Goal: Task Accomplishment & Management: Manage account settings

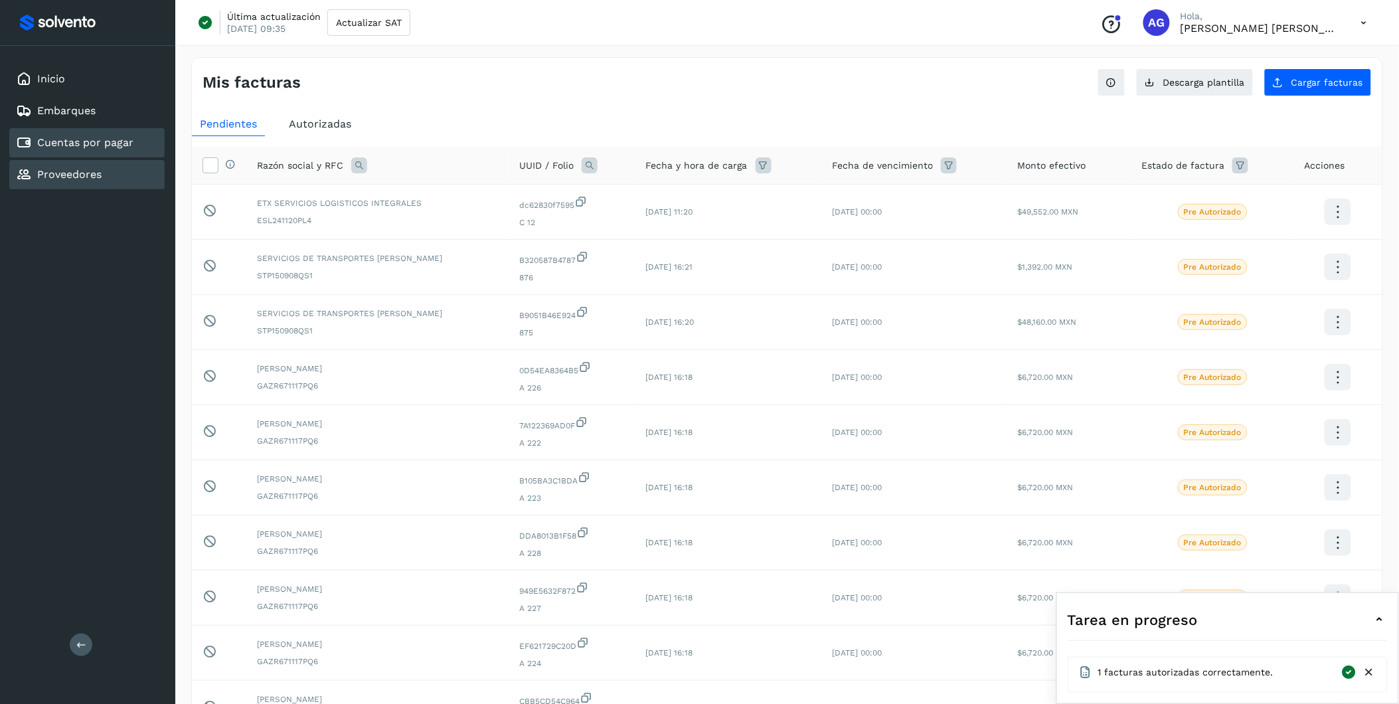
click at [78, 173] on link "Proveedores" at bounding box center [69, 174] width 64 height 13
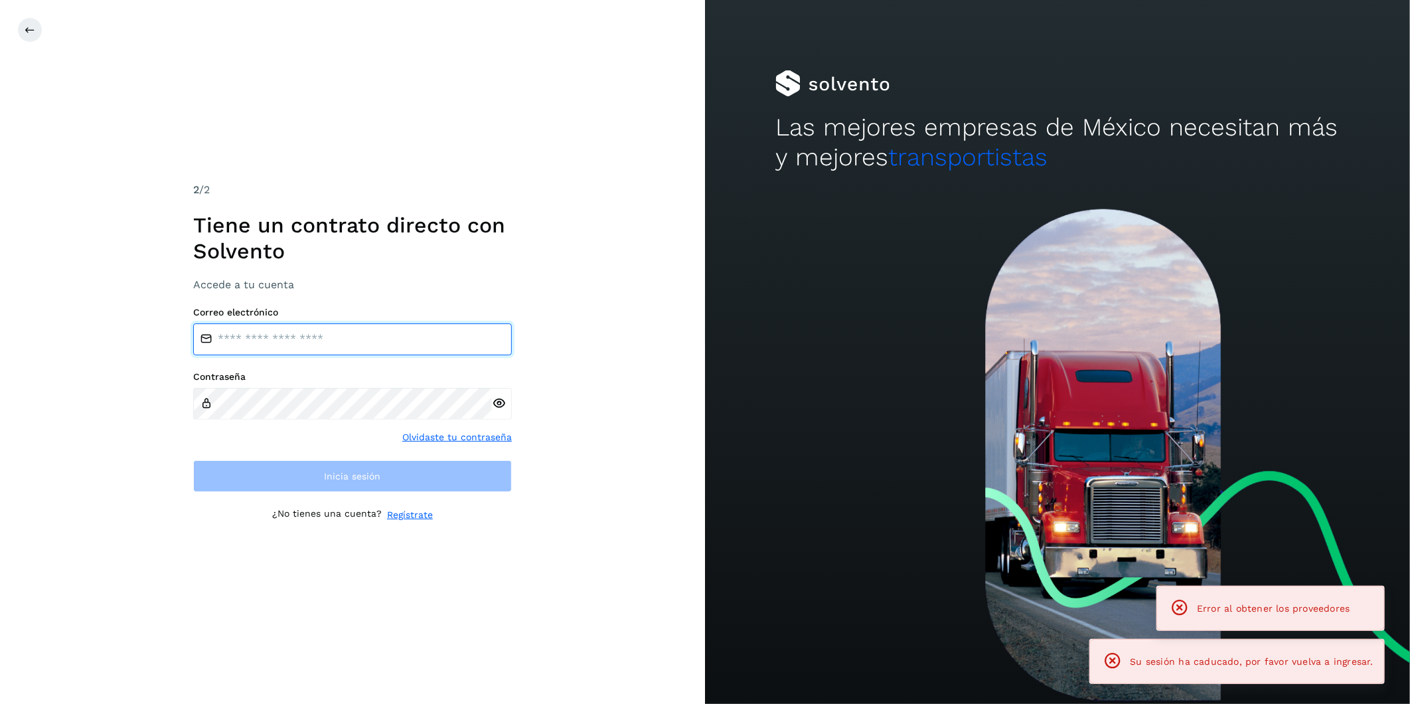
type input "**********"
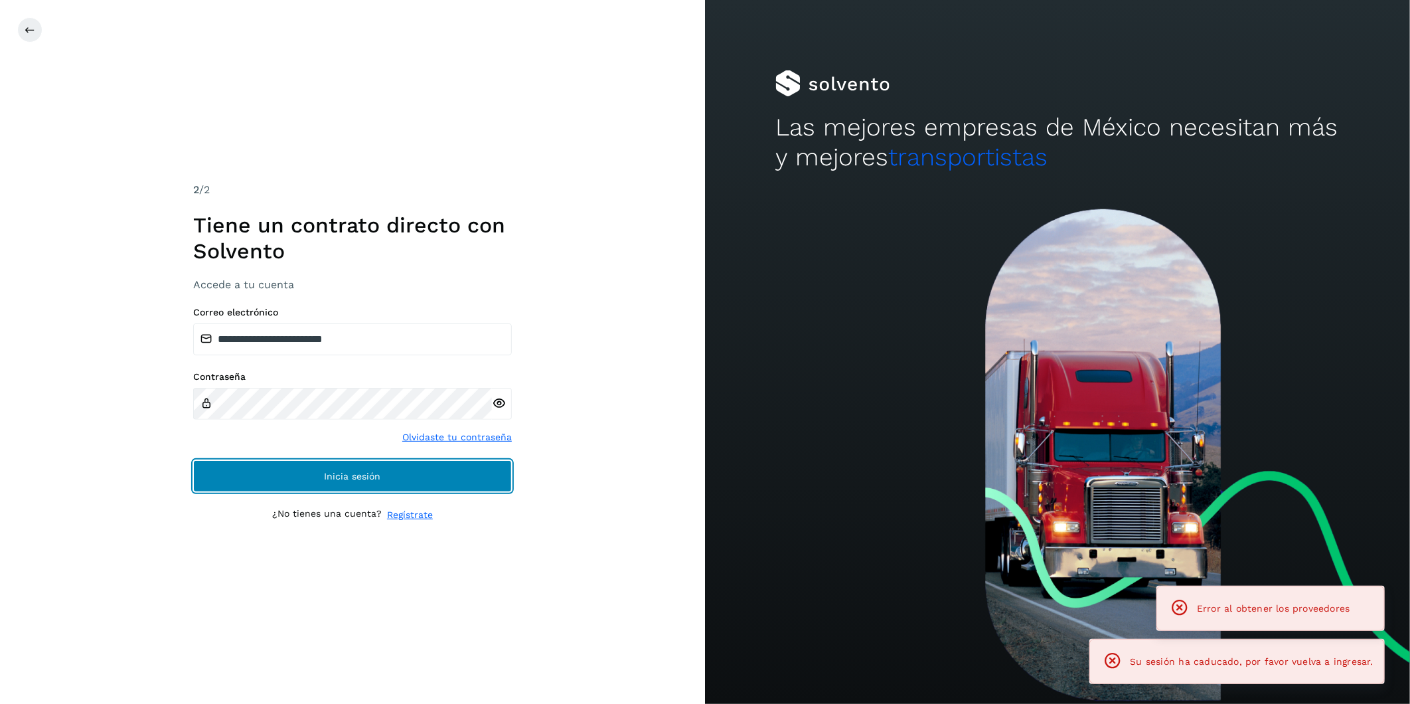
click at [406, 469] on button "Inicia sesión" at bounding box center [352, 476] width 319 height 32
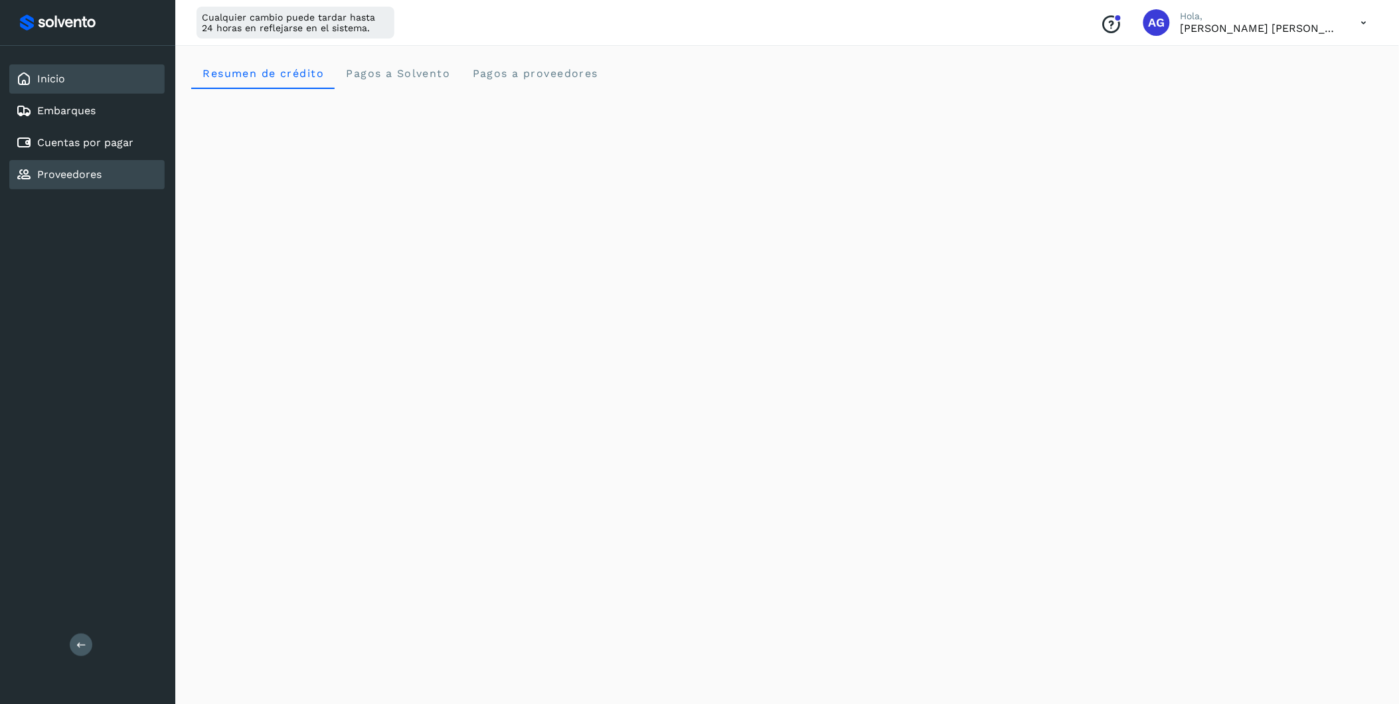
click at [96, 169] on link "Proveedores" at bounding box center [69, 174] width 64 height 13
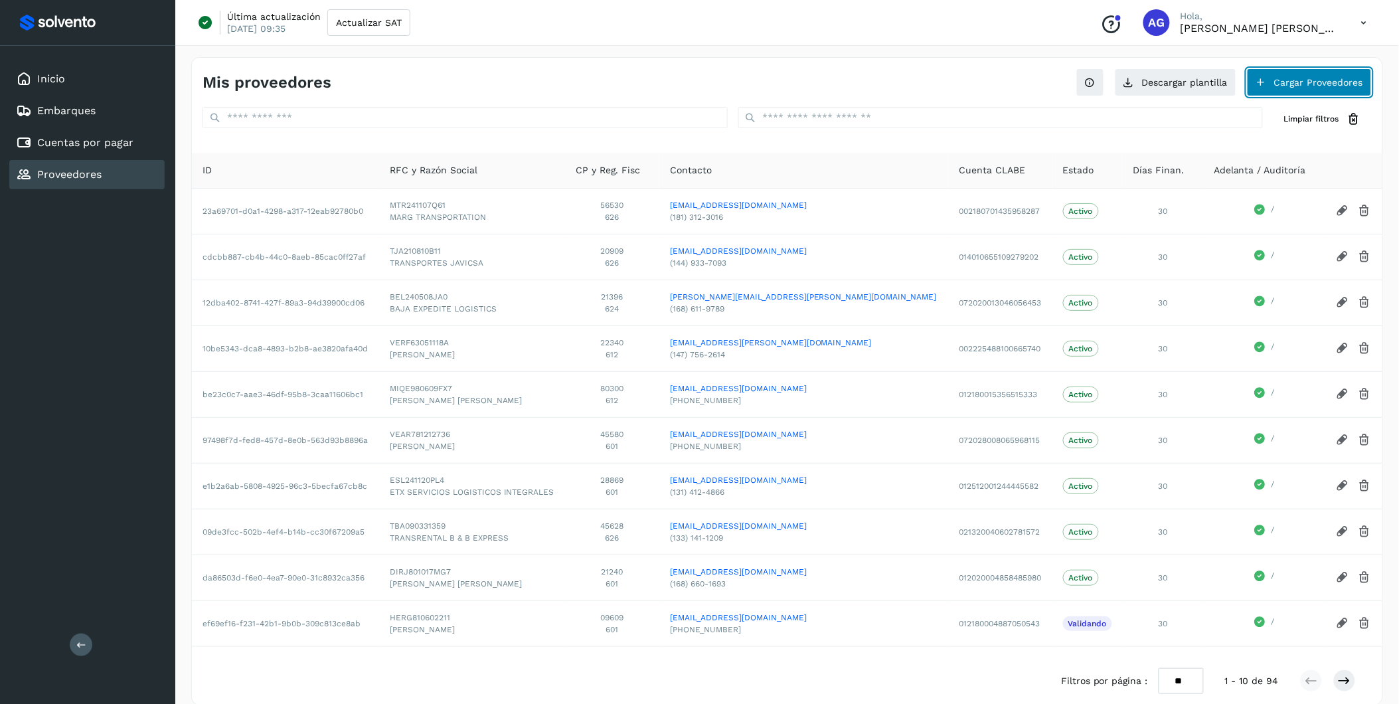
click at [1290, 85] on button "Cargar Proveedores" at bounding box center [1309, 82] width 125 height 28
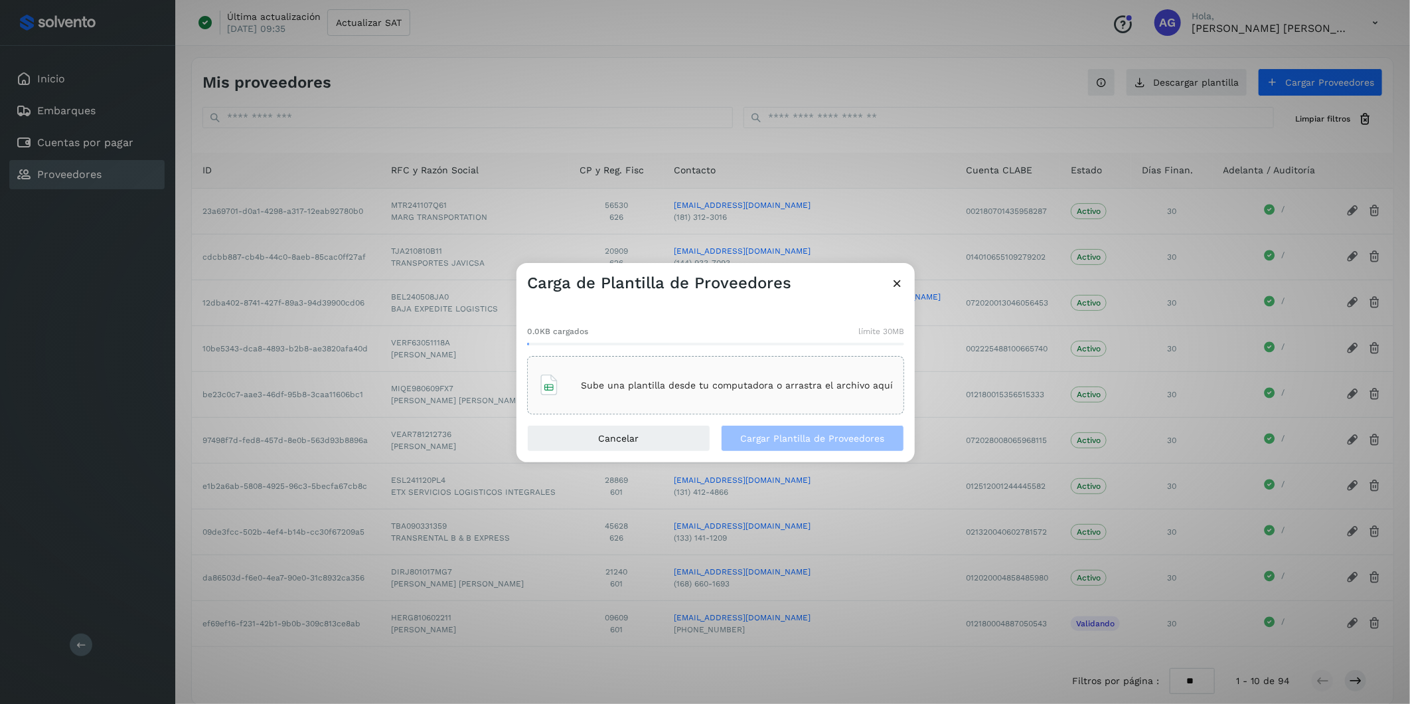
click at [900, 286] on icon at bounding box center [897, 283] width 14 height 14
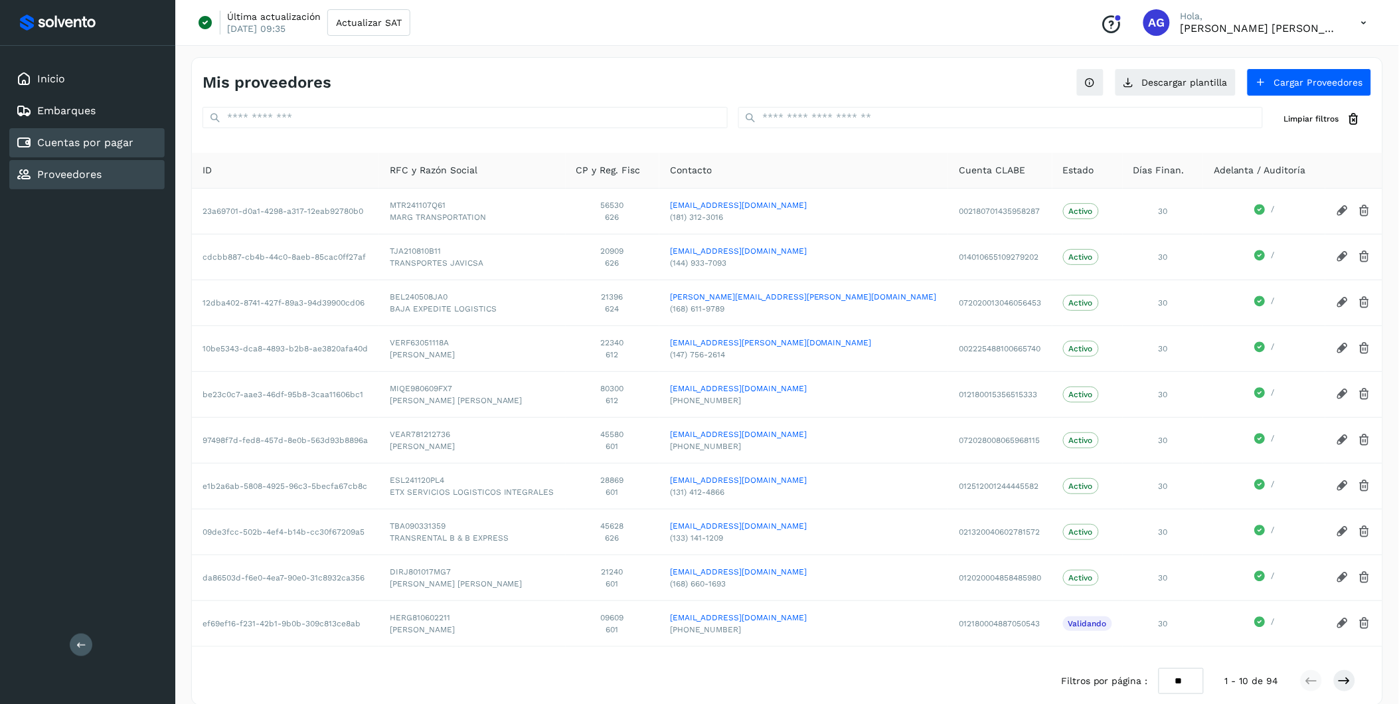
click at [66, 137] on link "Cuentas por pagar" at bounding box center [85, 142] width 96 height 13
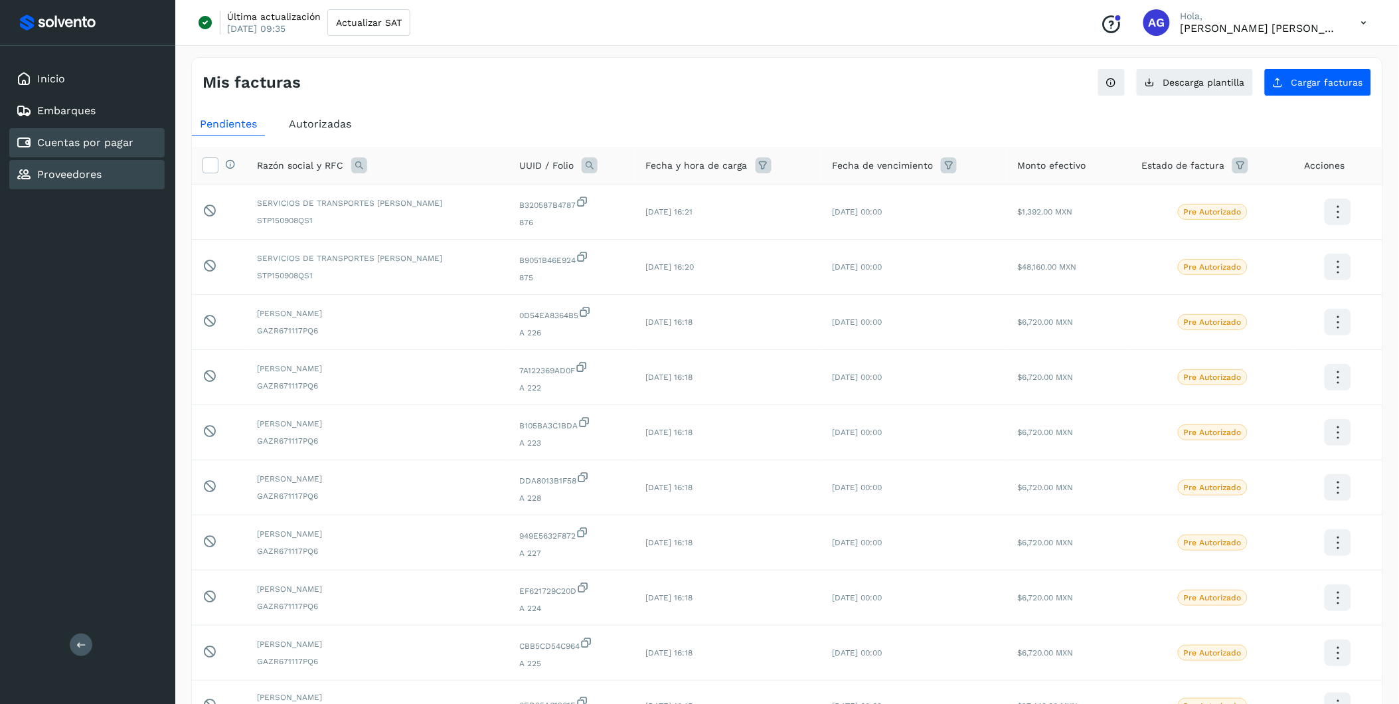
click at [113, 175] on div "Proveedores" at bounding box center [86, 174] width 155 height 29
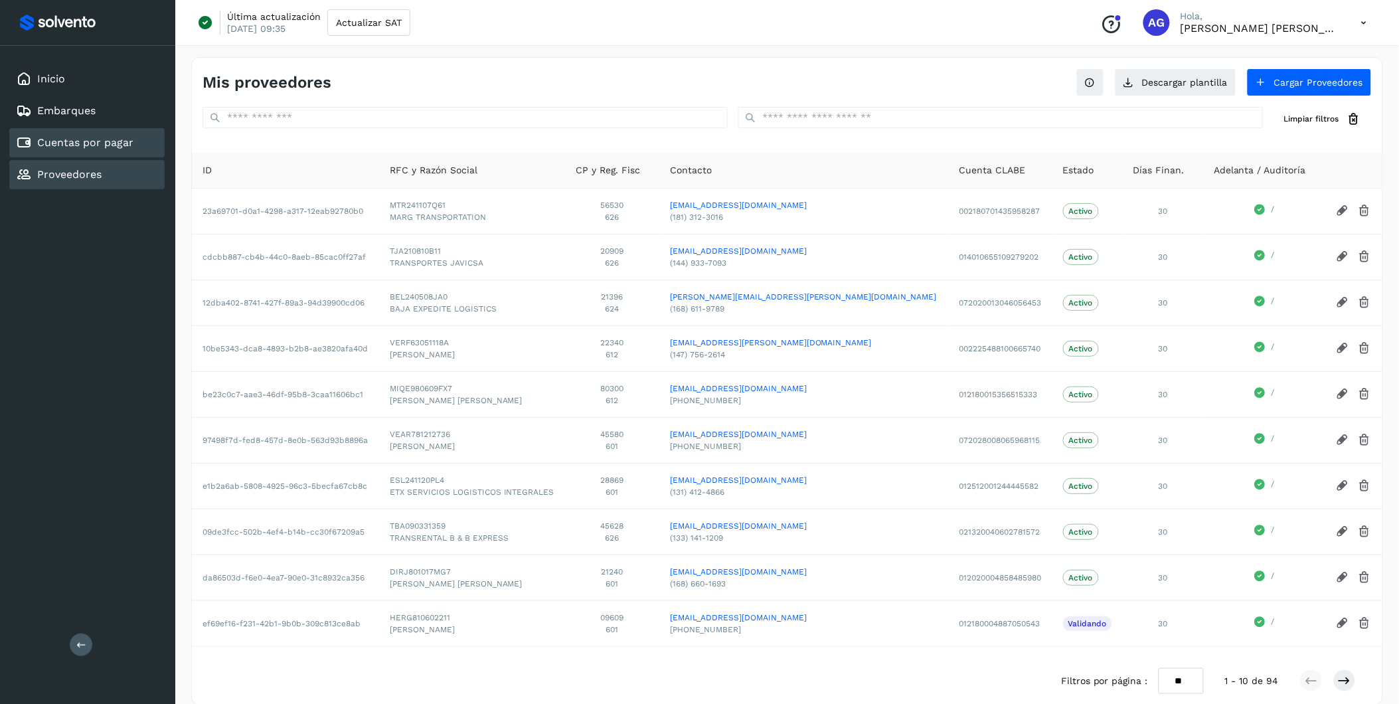
click at [112, 141] on link "Cuentas por pagar" at bounding box center [85, 142] width 96 height 13
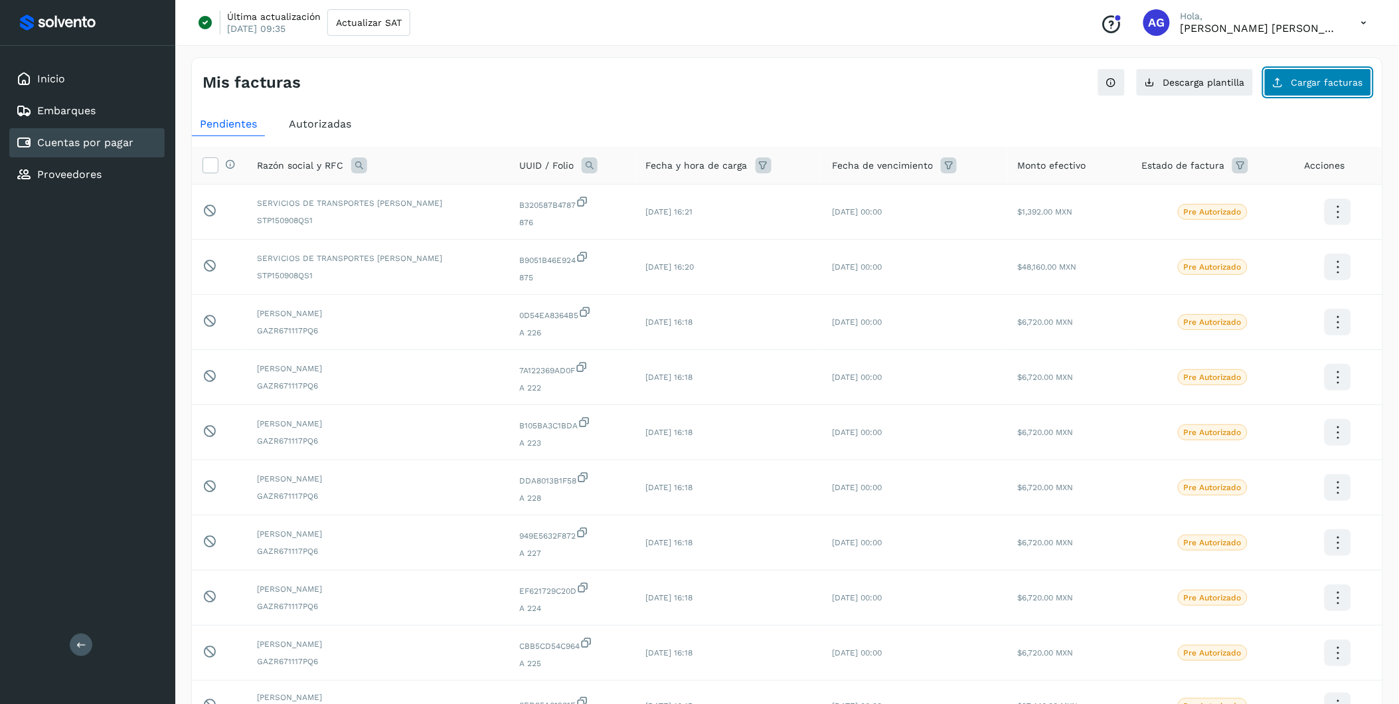
click at [1322, 84] on span "Cargar facturas" at bounding box center [1327, 82] width 72 height 9
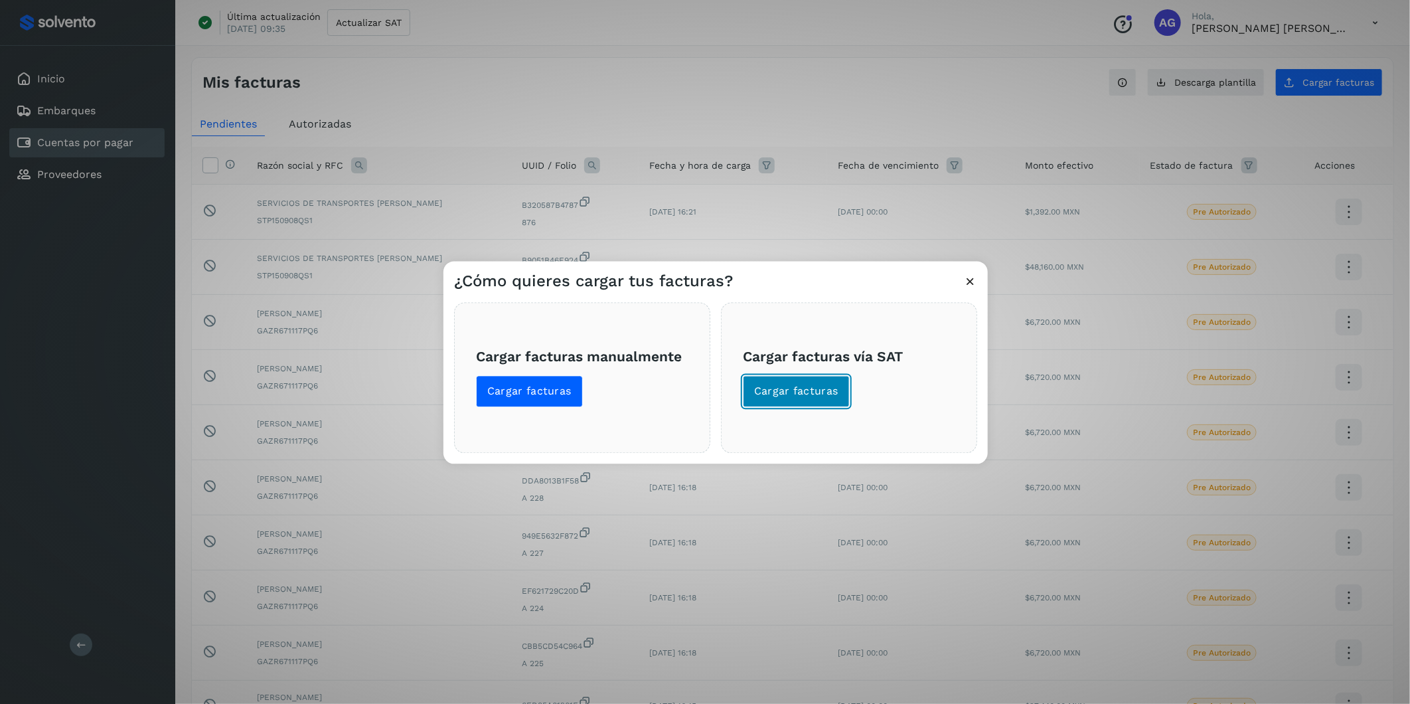
click at [823, 396] on span "Cargar facturas" at bounding box center [796, 391] width 84 height 15
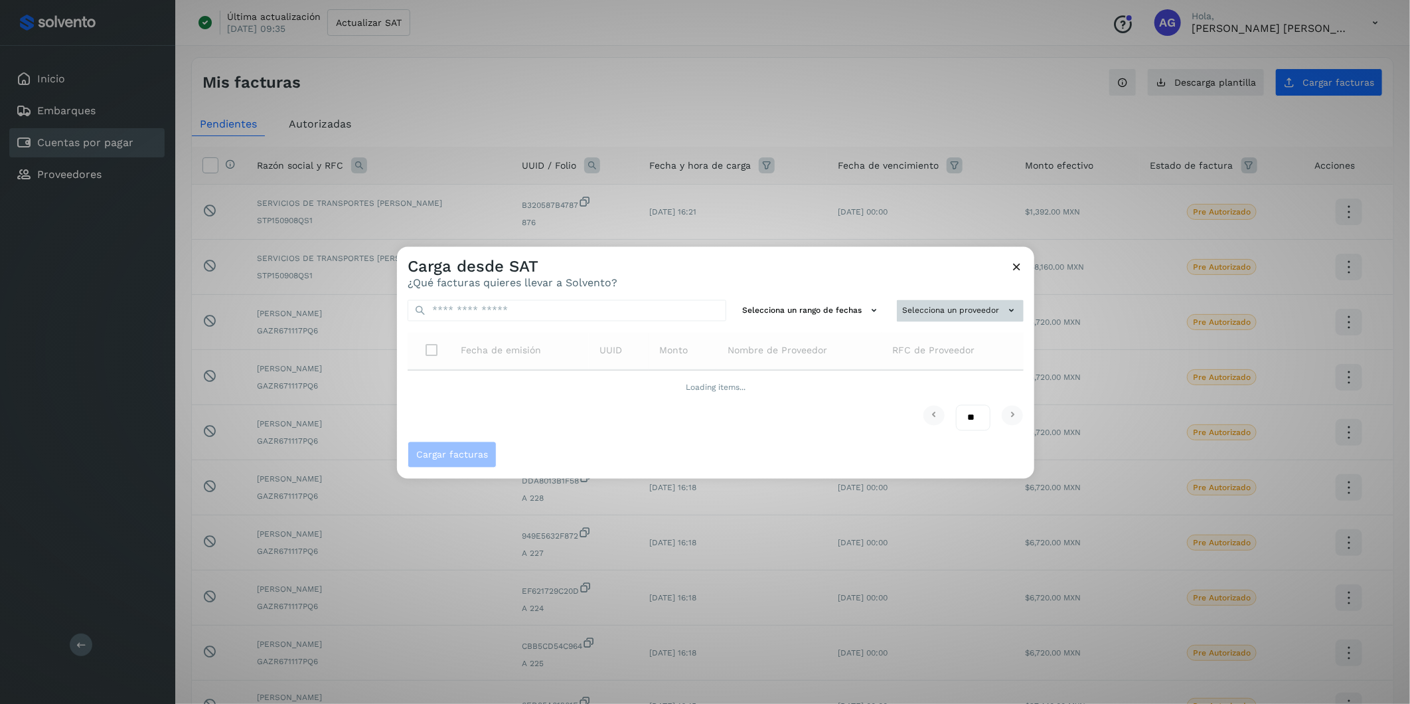
click at [937, 311] on button "Selecciona un proveedor" at bounding box center [960, 311] width 127 height 22
click at [947, 336] on input "text" at bounding box center [937, 336] width 163 height 21
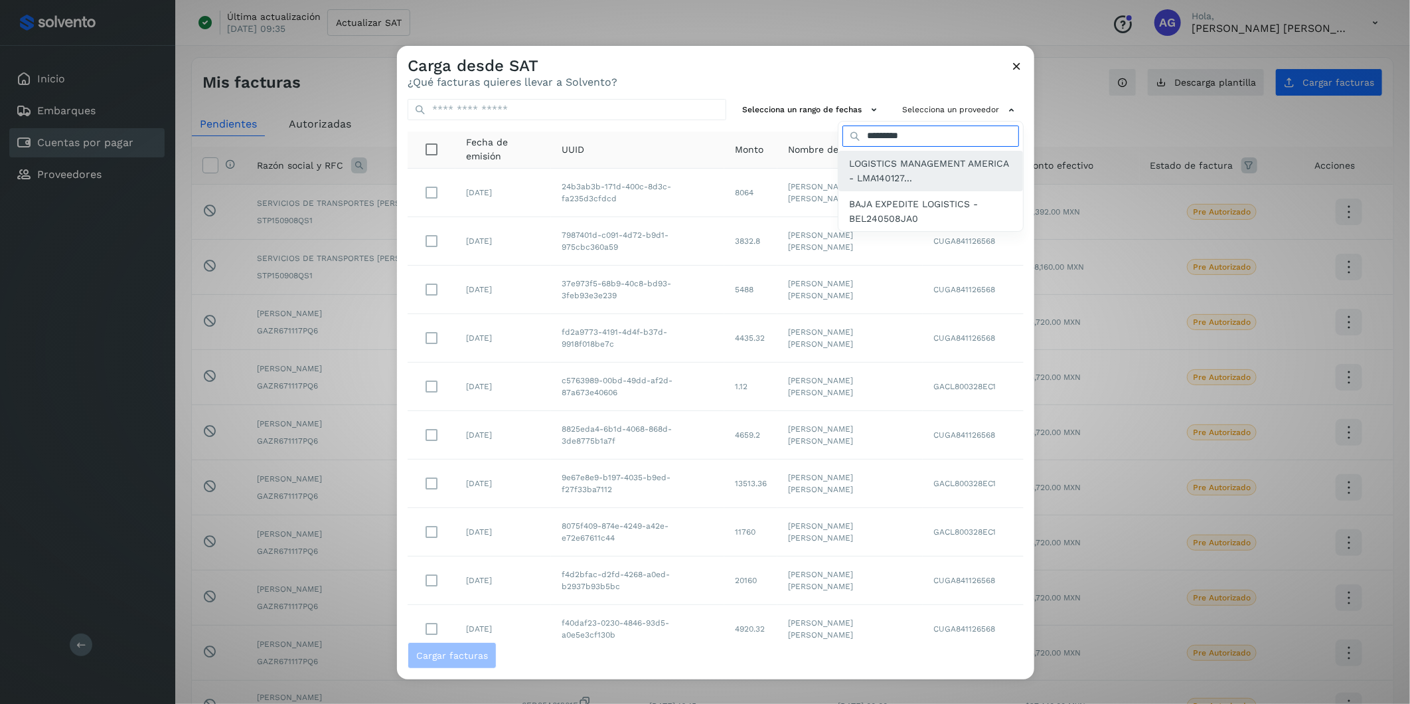
type input "*********"
click at [900, 174] on span "LOGISTICS MANAGEMENT AMERICA - LMA140127..." at bounding box center [930, 171] width 163 height 30
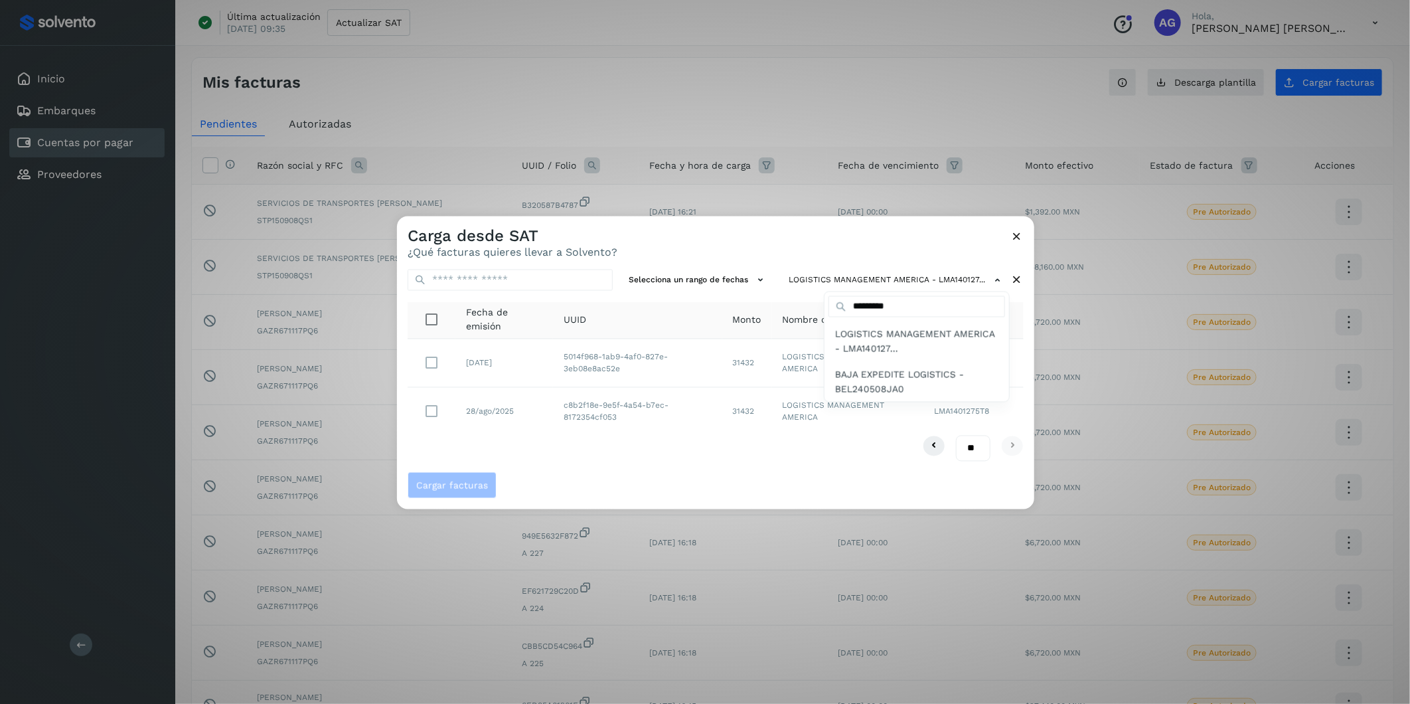
click at [426, 413] on div at bounding box center [1102, 568] width 1410 height 704
drag, startPoint x: 923, startPoint y: 393, endPoint x: 1113, endPoint y: 293, distance: 213.8
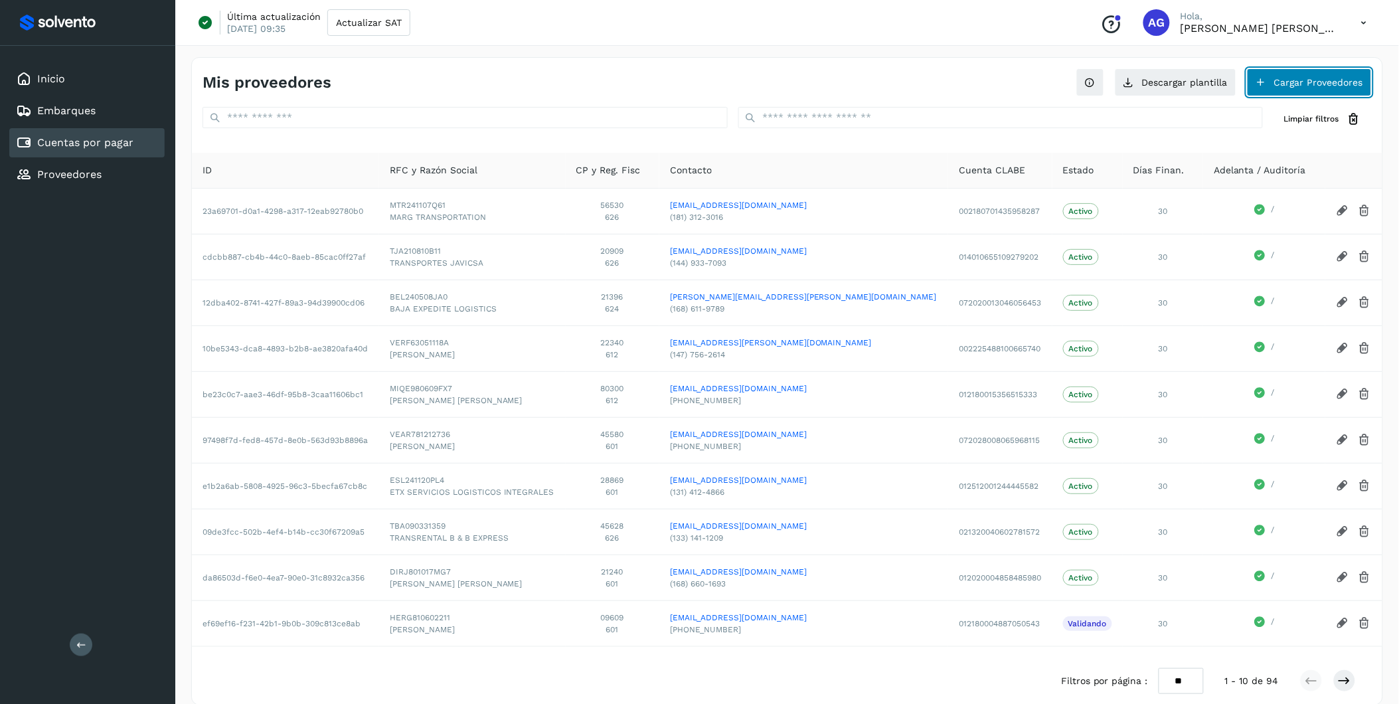
drag, startPoint x: 1113, startPoint y: 293, endPoint x: 1295, endPoint y: 84, distance: 278.1
click at [1295, 84] on button "Cargar Proveedores" at bounding box center [1309, 82] width 125 height 28
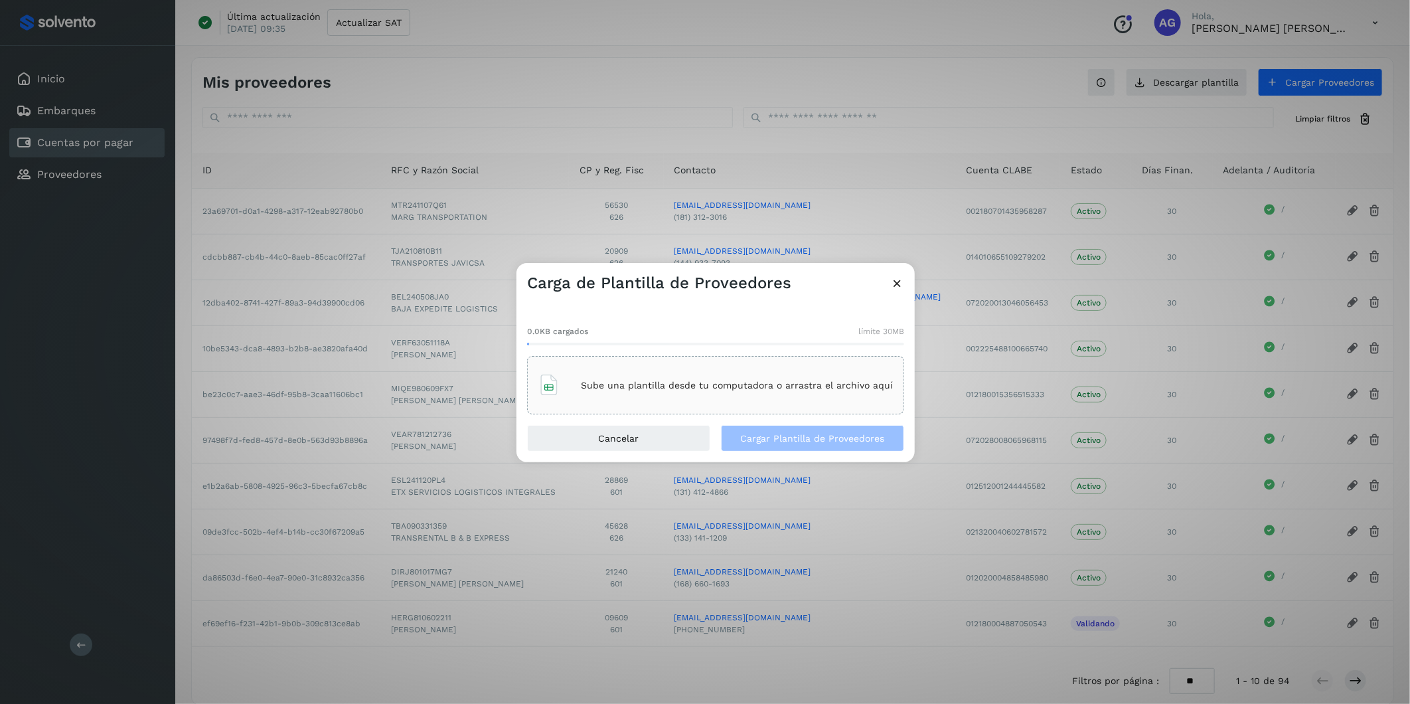
click at [48, 117] on div "Carga de Plantilla de Proveedores 0.0KB cargados límite 30MB Sube una plantilla…" at bounding box center [705, 352] width 1410 height 704
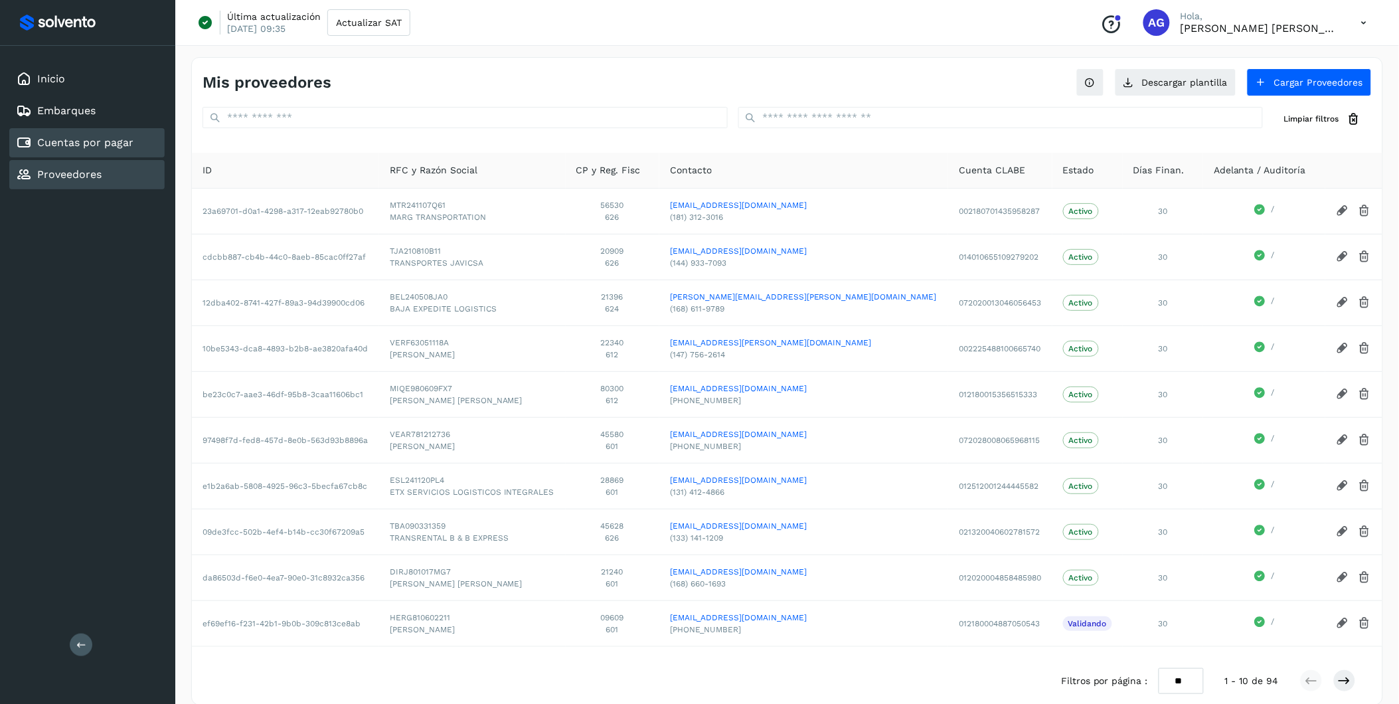
click at [74, 179] on div "Proveedores" at bounding box center [86, 174] width 155 height 29
click at [71, 177] on div "Proveedores" at bounding box center [59, 175] width 86 height 16
click at [96, 144] on link "Cuentas por pagar" at bounding box center [85, 142] width 96 height 13
click at [89, 143] on link "Cuentas por pagar" at bounding box center [85, 142] width 96 height 13
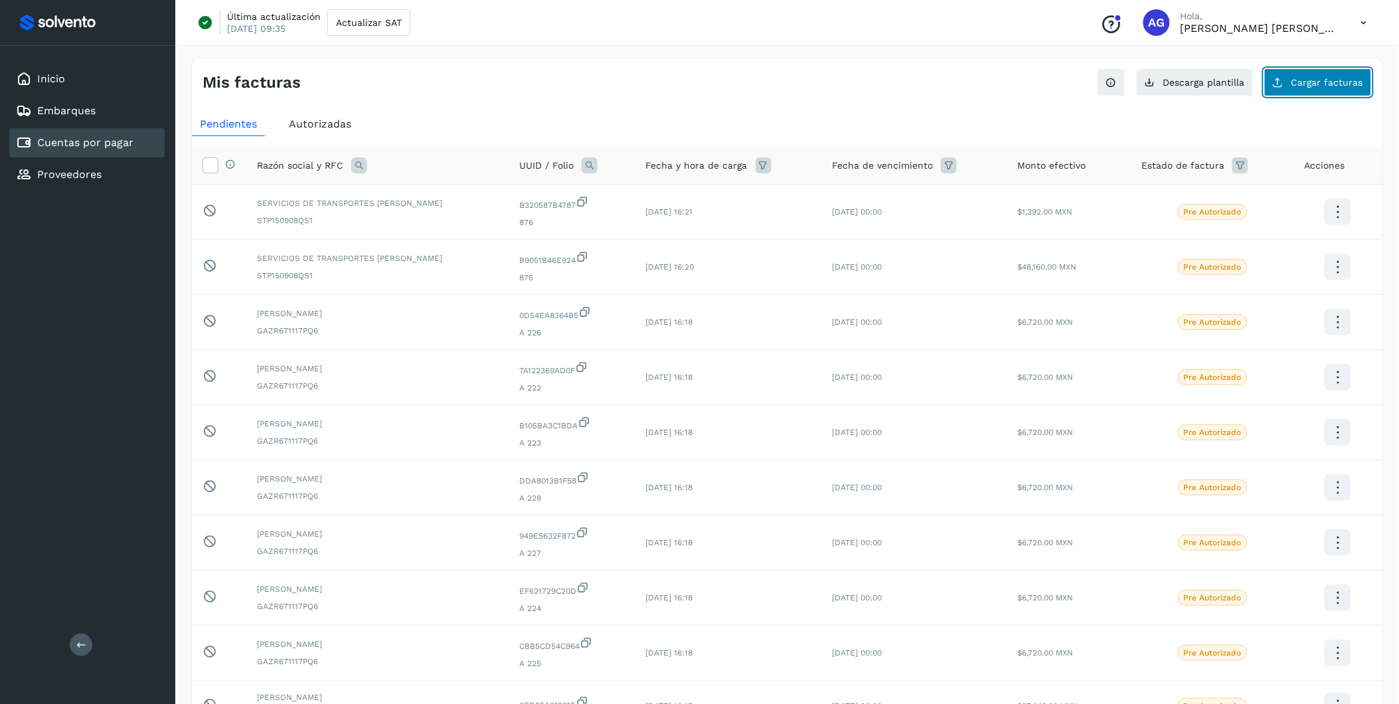
click at [1302, 88] on button "Cargar facturas" at bounding box center [1318, 82] width 108 height 28
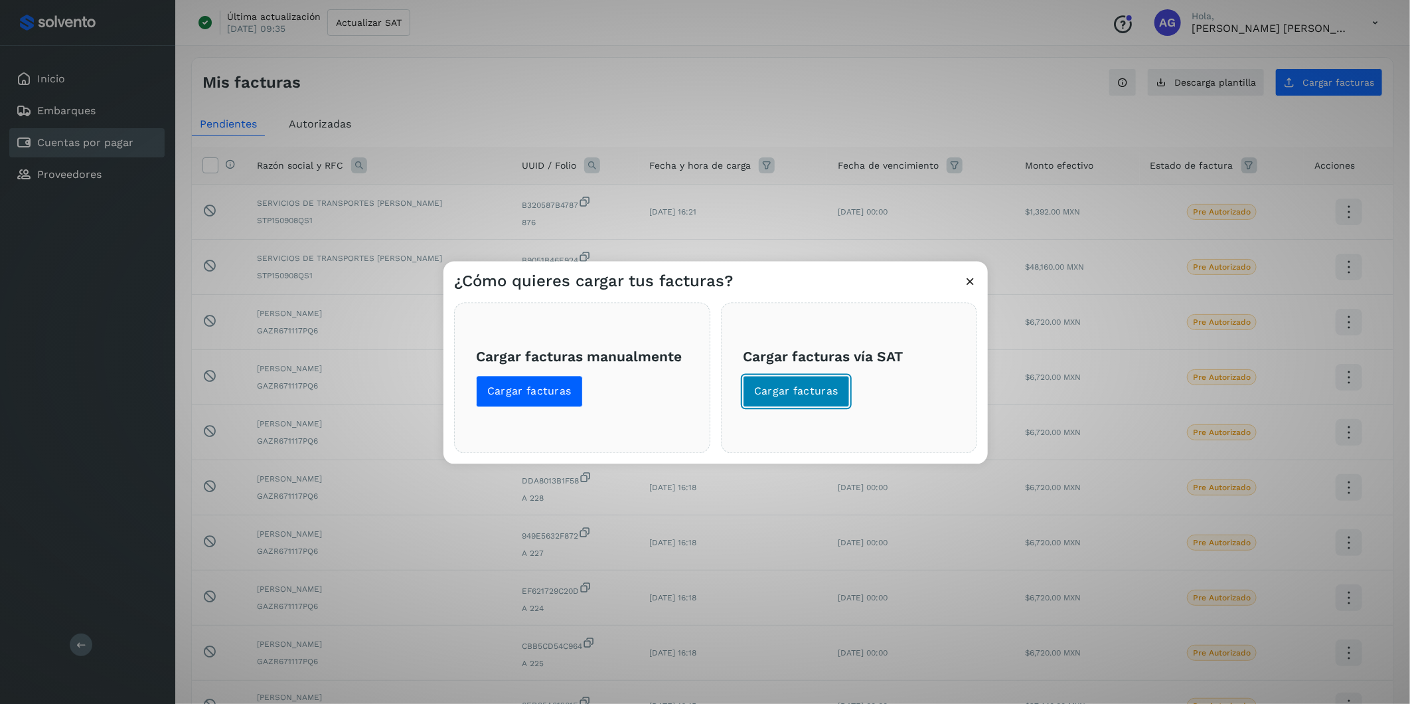
click at [813, 384] on span "Cargar facturas" at bounding box center [796, 391] width 84 height 15
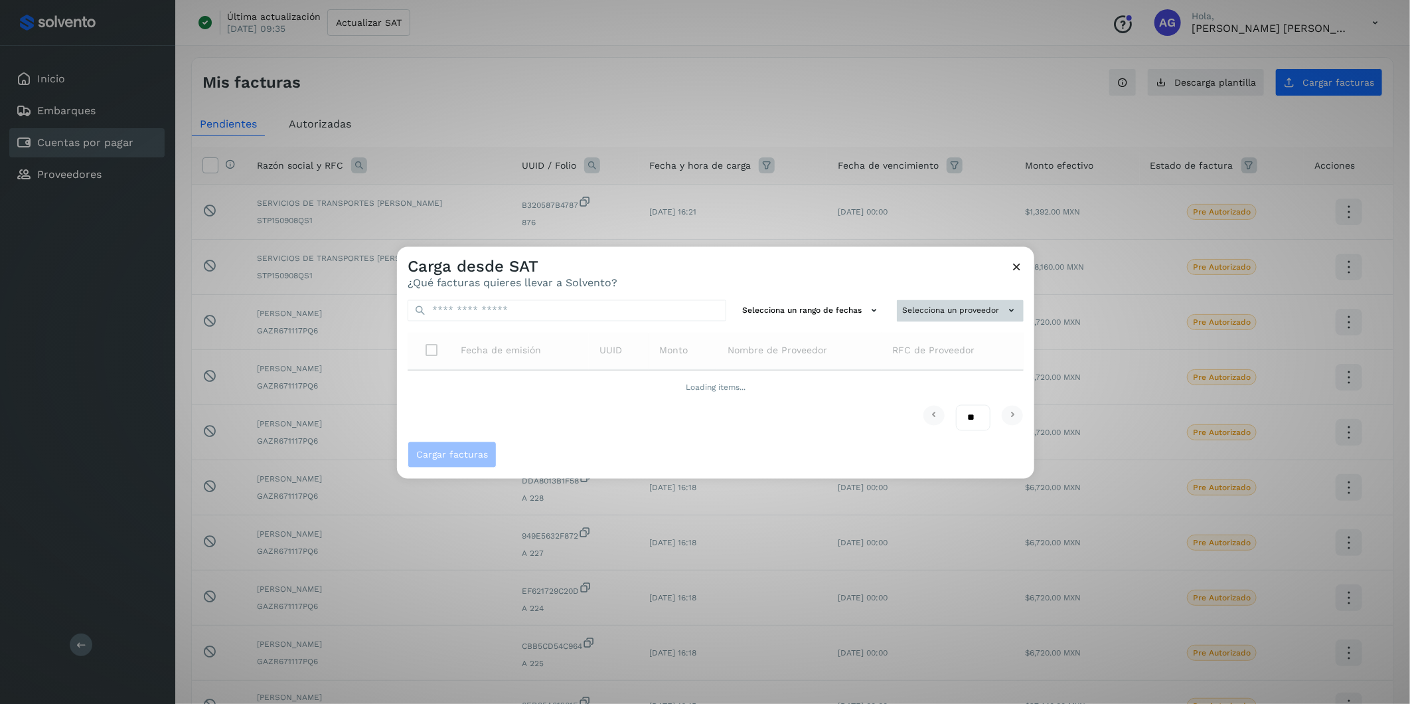
click at [931, 311] on button "Selecciona un proveedor" at bounding box center [960, 311] width 127 height 22
click at [933, 341] on input "text" at bounding box center [937, 336] width 163 height 21
type input "*****"
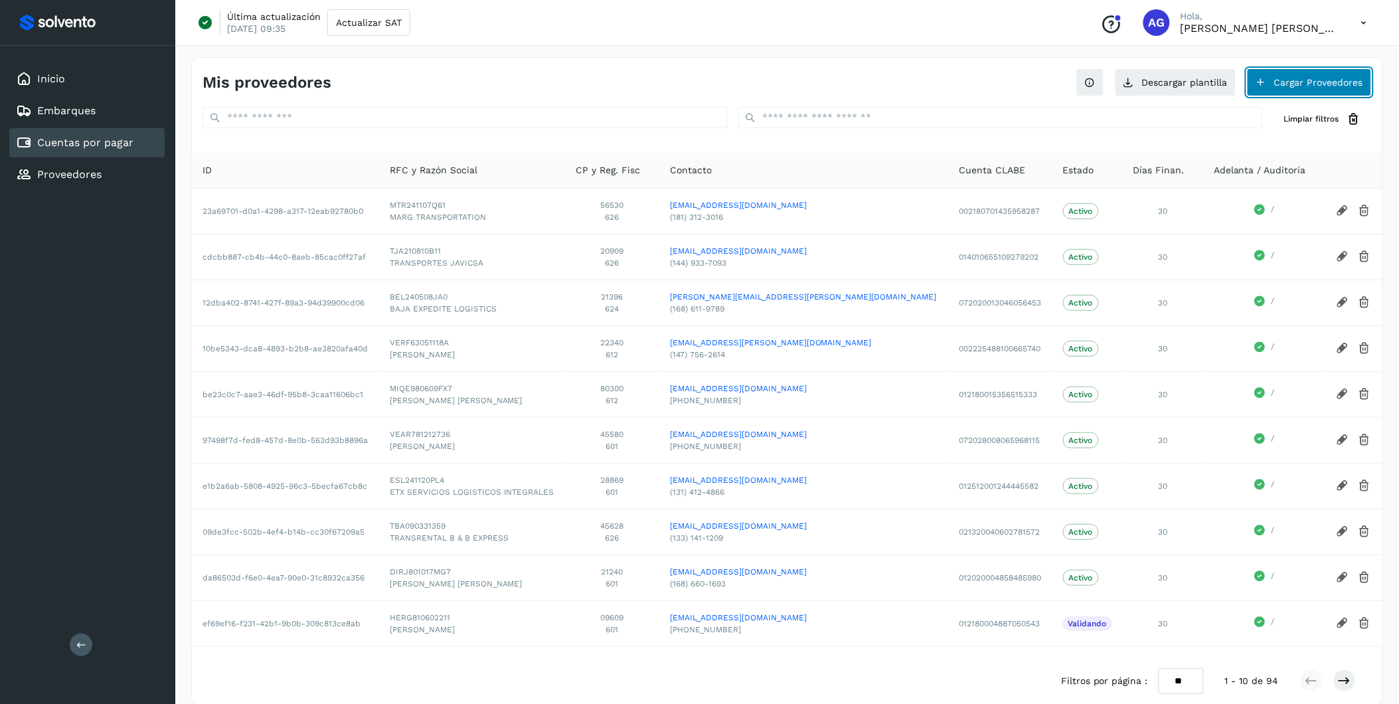
drag, startPoint x: 1283, startPoint y: 76, endPoint x: 1299, endPoint y: 75, distance: 16.0
click at [1299, 75] on button "Cargar Proveedores" at bounding box center [1309, 82] width 125 height 28
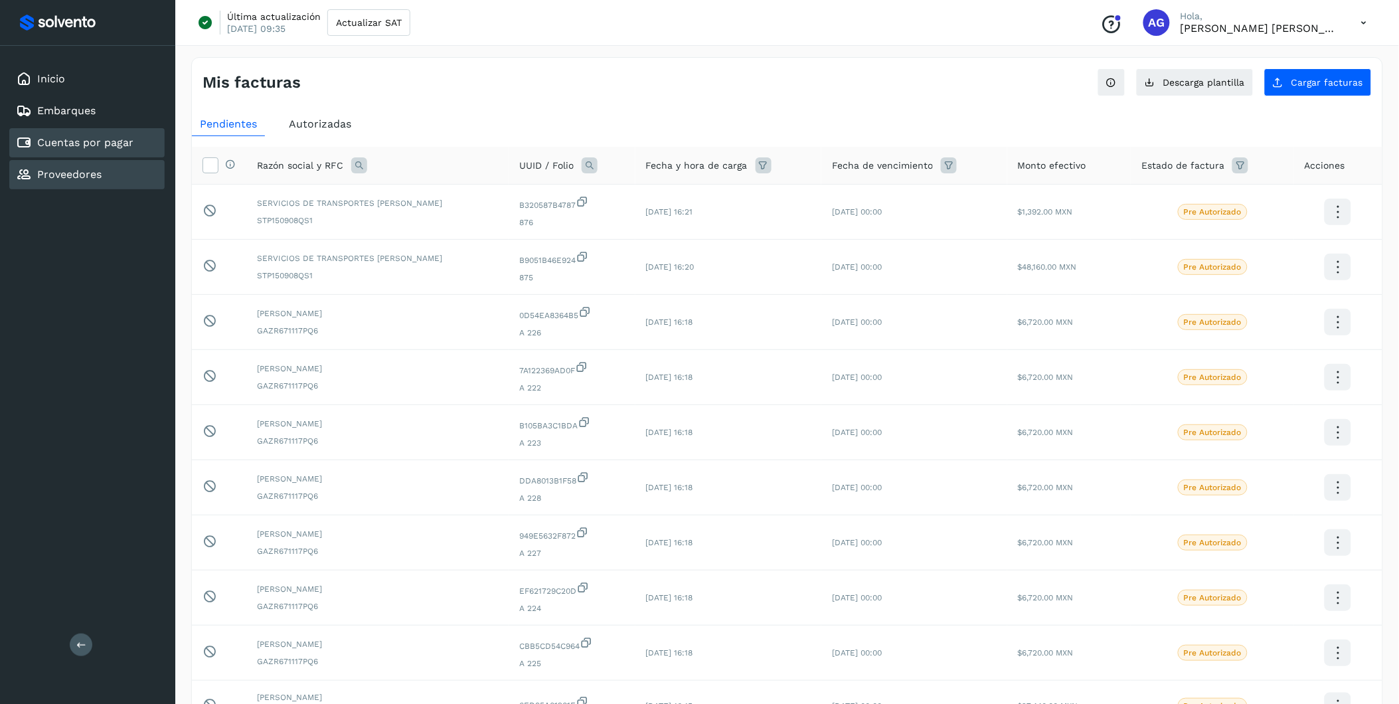
click at [112, 163] on div "Proveedores" at bounding box center [86, 174] width 155 height 29
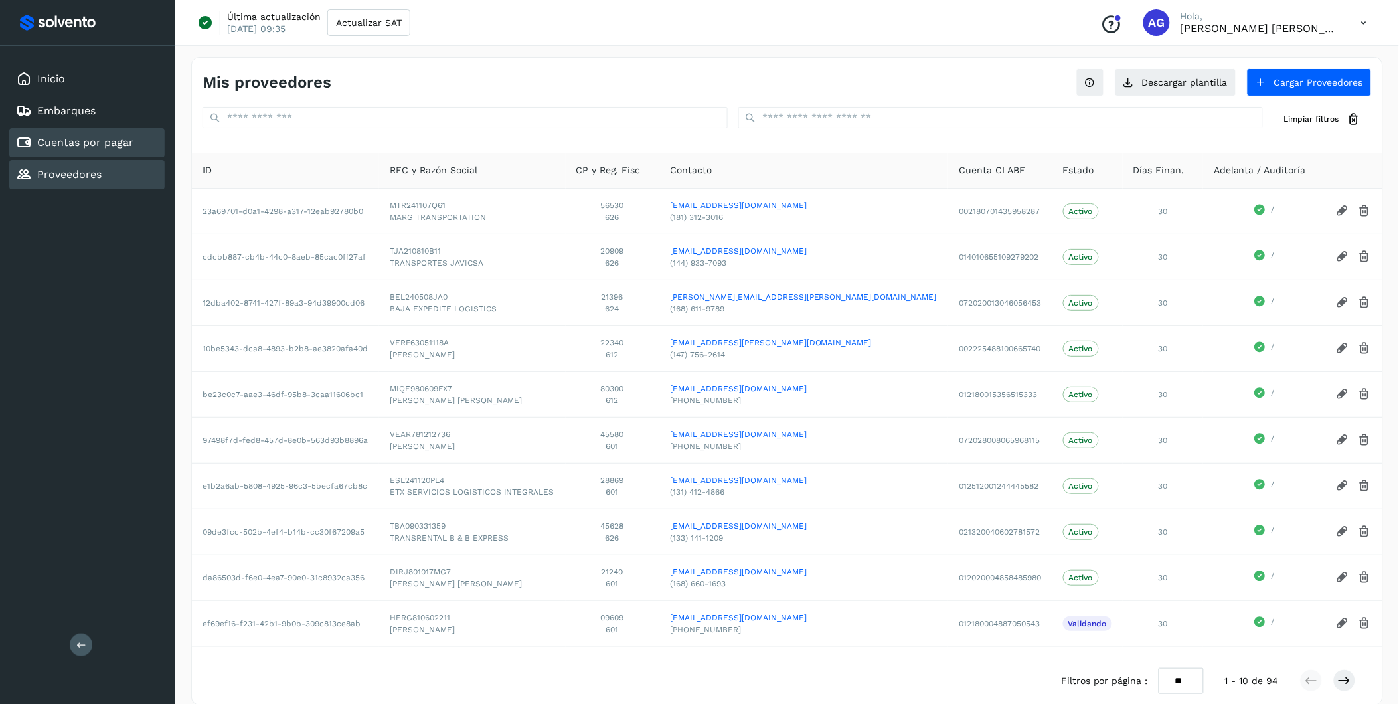
click at [120, 141] on link "Cuentas por pagar" at bounding box center [85, 142] width 96 height 13
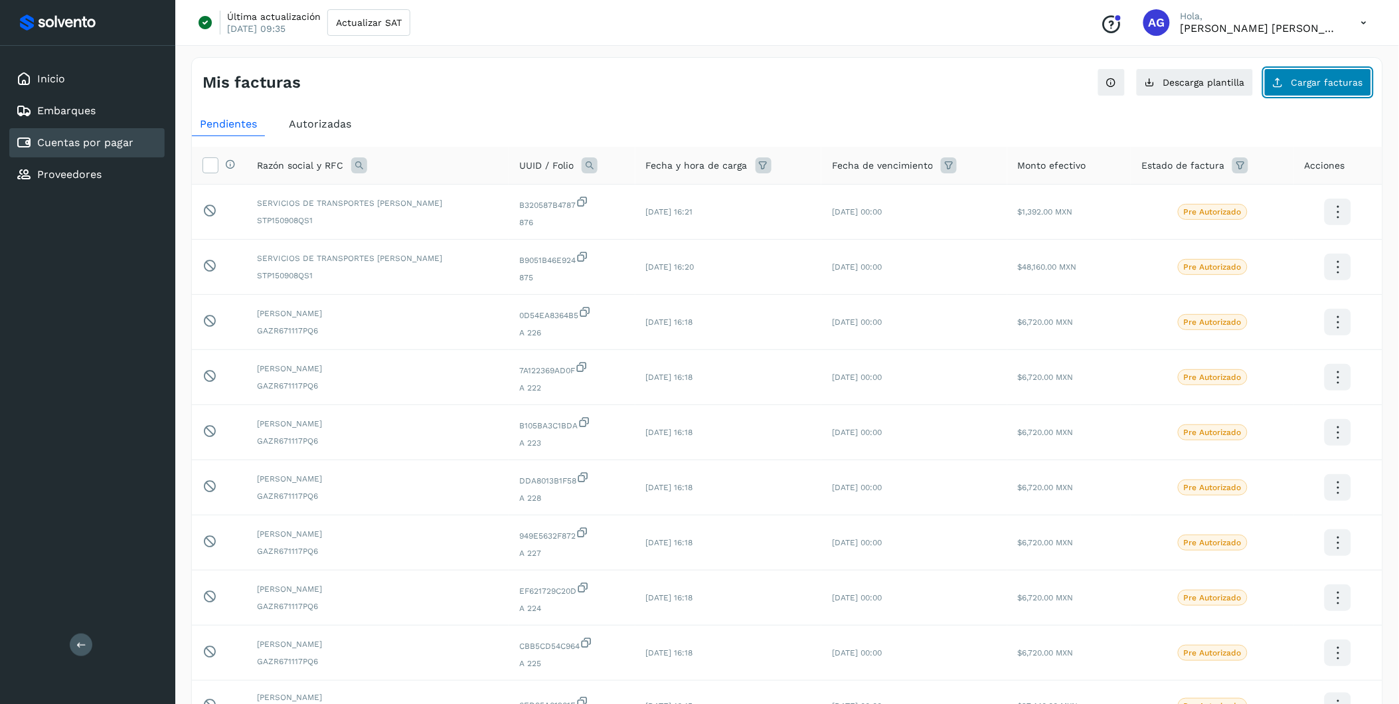
click at [1307, 84] on span "Cargar facturas" at bounding box center [1327, 82] width 72 height 9
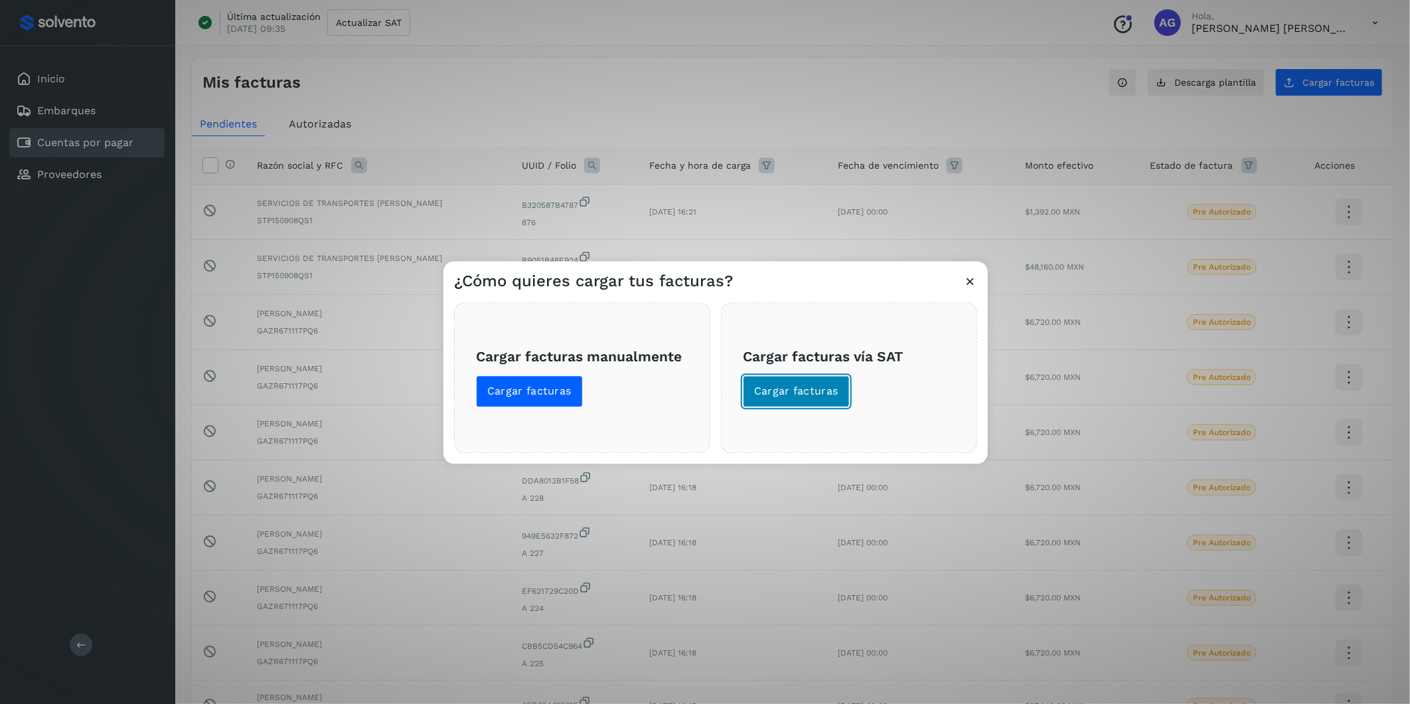
click at [795, 389] on span "Cargar facturas" at bounding box center [796, 391] width 84 height 15
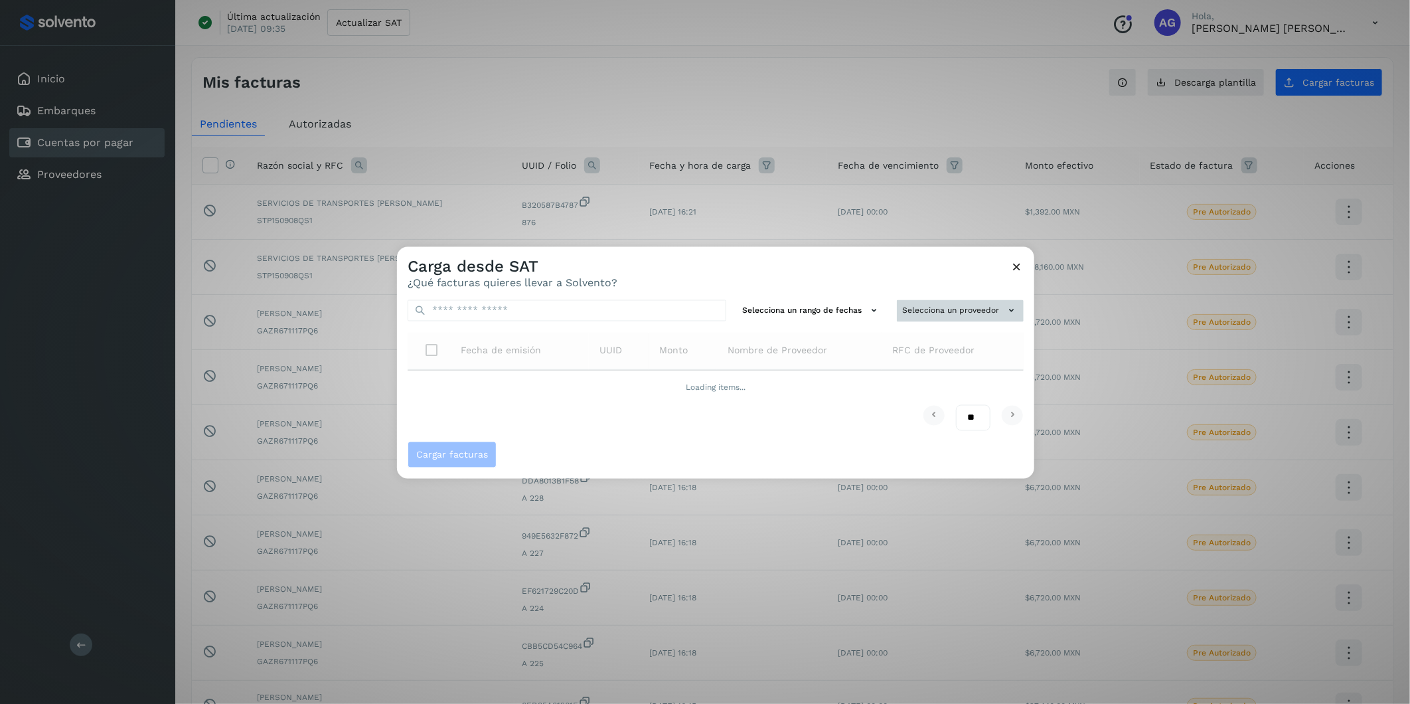
click at [916, 309] on button "Selecciona un proveedor" at bounding box center [960, 311] width 127 height 22
click at [930, 337] on input "text" at bounding box center [937, 336] width 163 height 21
type input "*********"
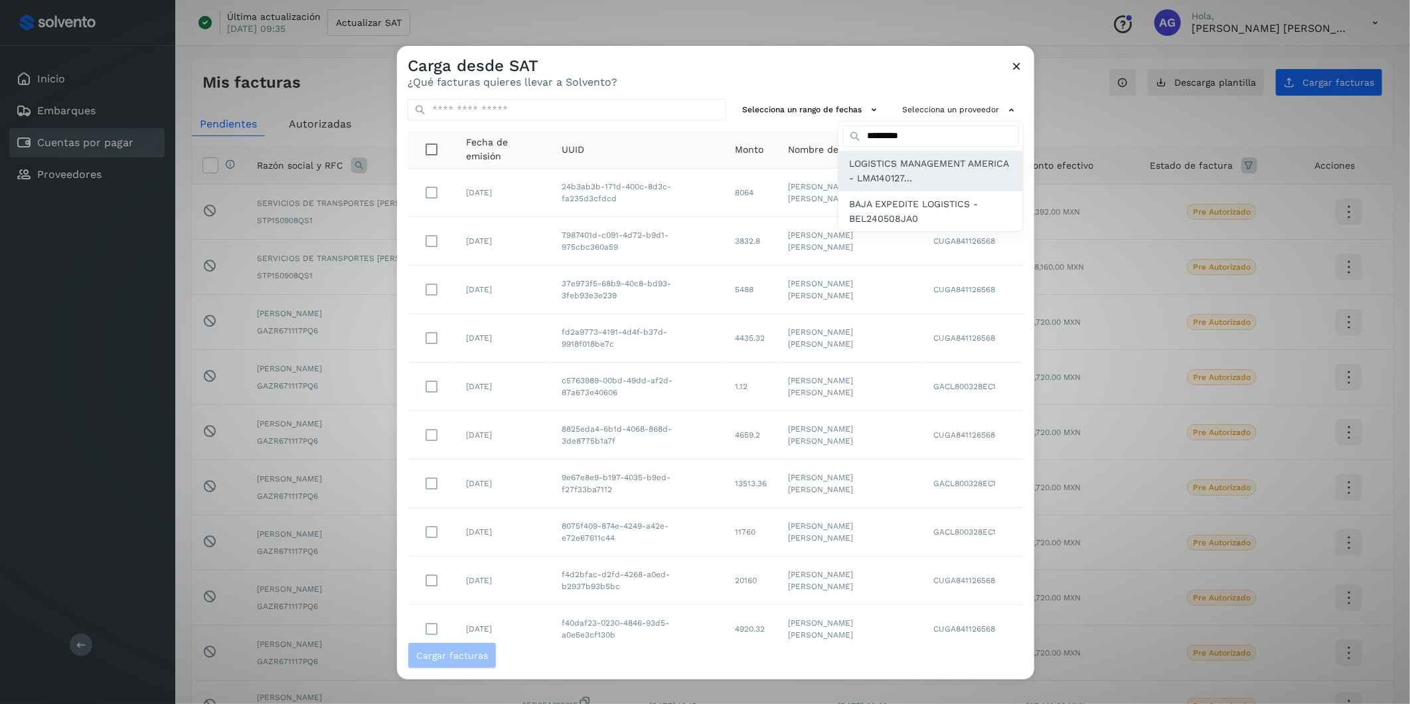
click at [882, 169] on span "LOGISTICS MANAGEMENT AMERICA - LMA140127..." at bounding box center [930, 171] width 163 height 30
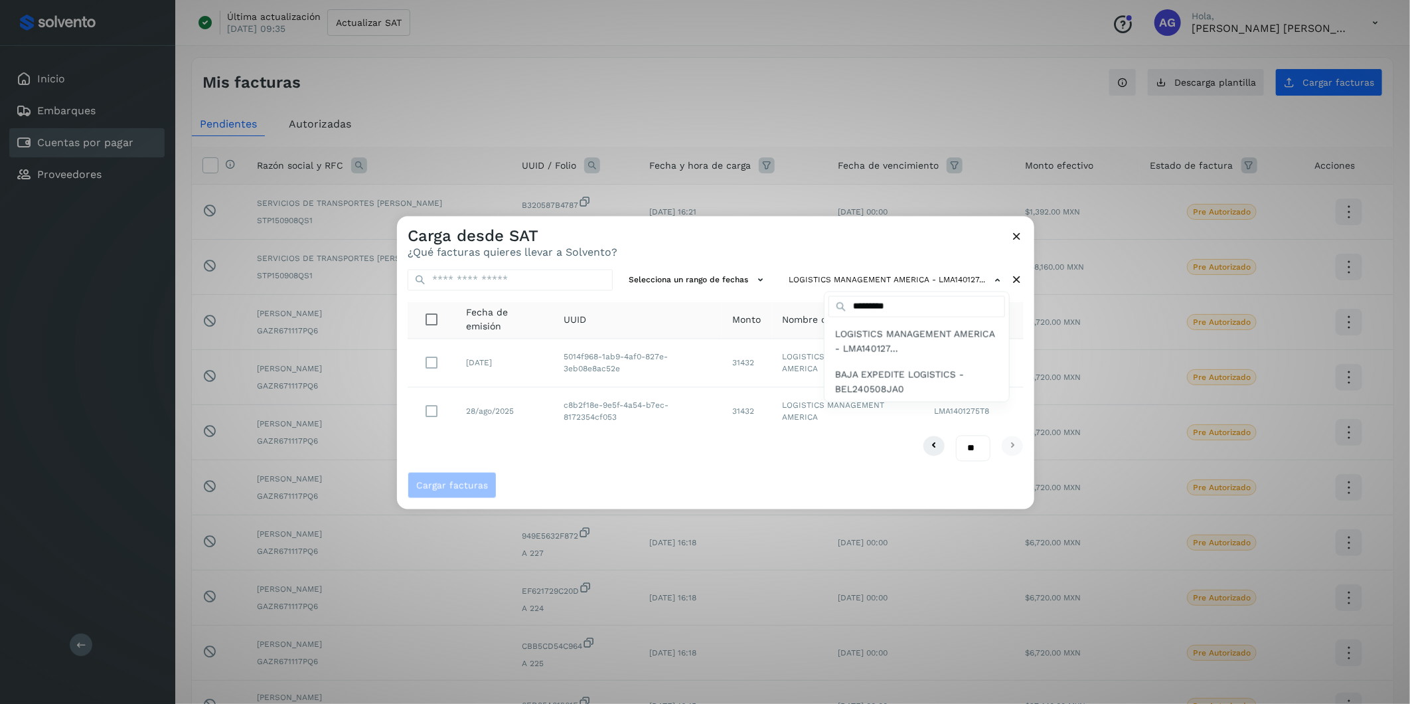
click at [434, 410] on div at bounding box center [1102, 568] width 1410 height 704
click at [465, 491] on button "Cargar facturas" at bounding box center [452, 484] width 89 height 27
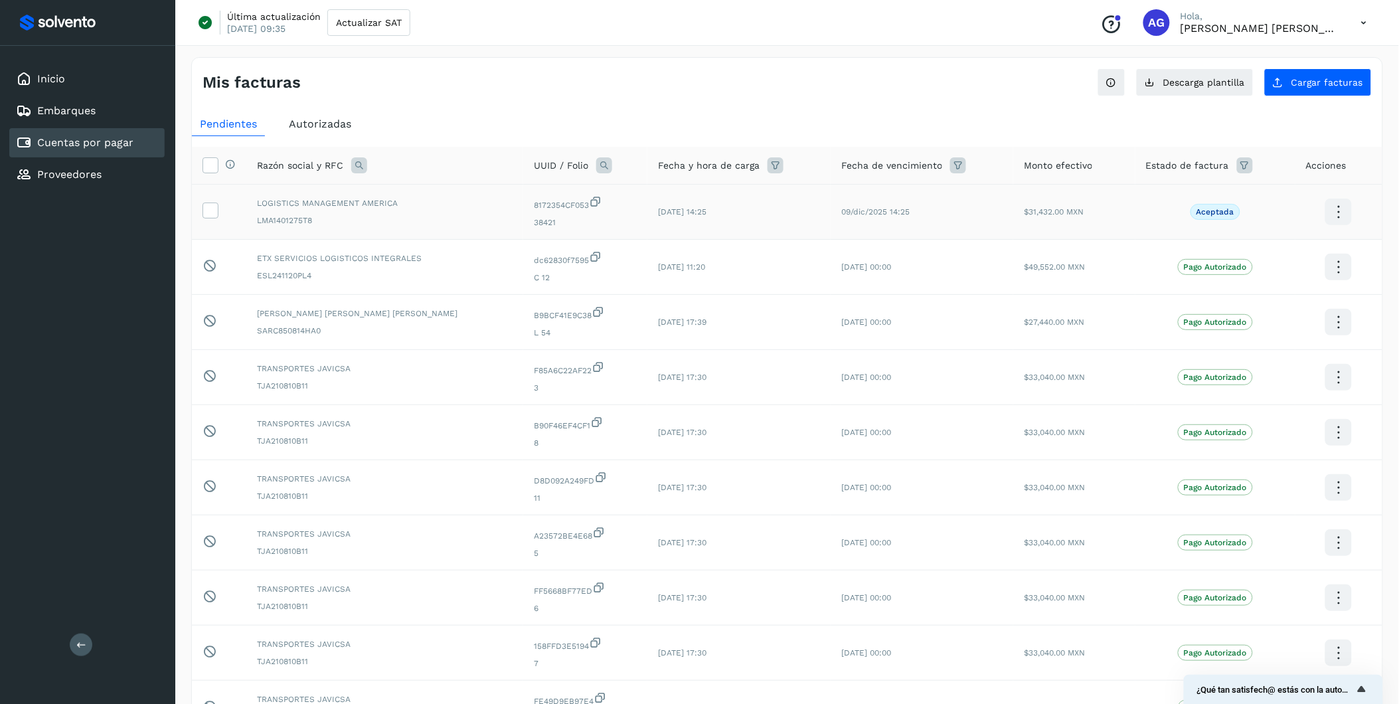
drag, startPoint x: 196, startPoint y: 206, endPoint x: 210, endPoint y: 207, distance: 14.0
click at [199, 206] on td at bounding box center [219, 212] width 54 height 55
click at [210, 207] on icon at bounding box center [210, 209] width 14 height 14
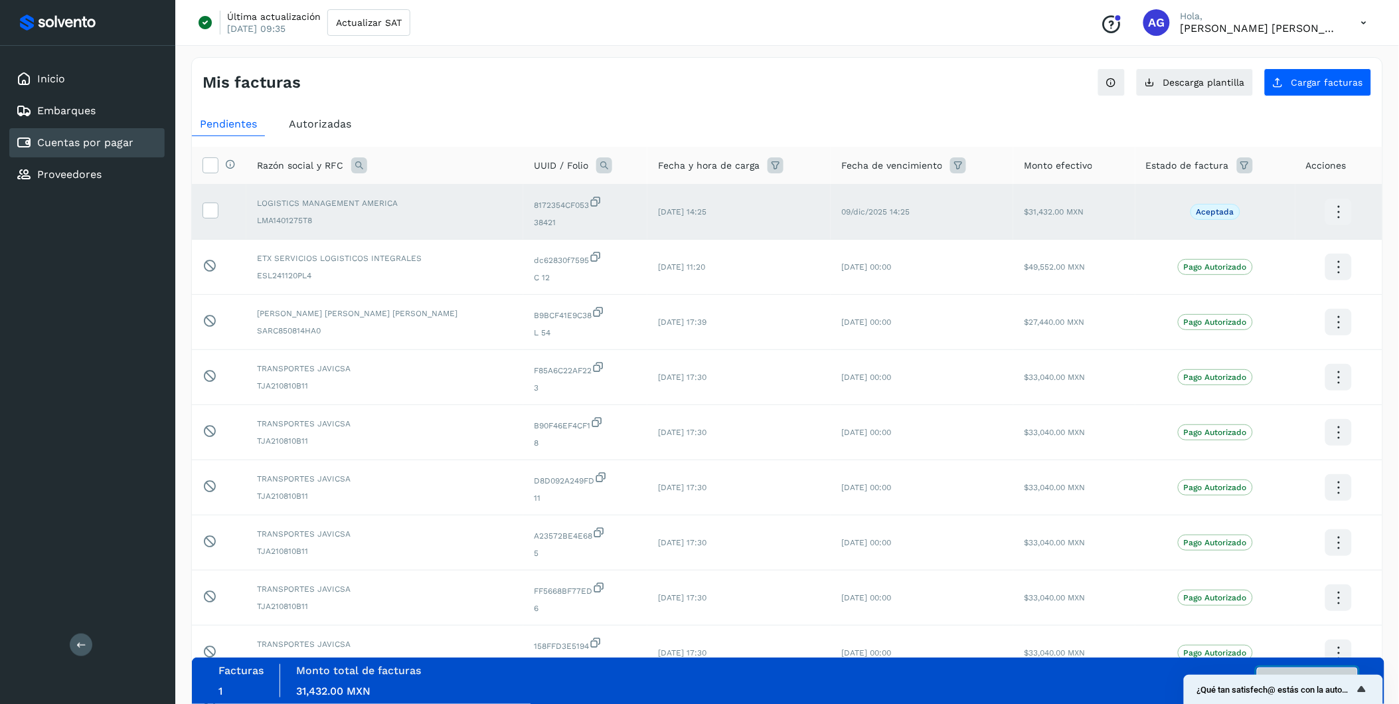
click at [1301, 667] on button "Autorizar facturas" at bounding box center [1307, 680] width 101 height 27
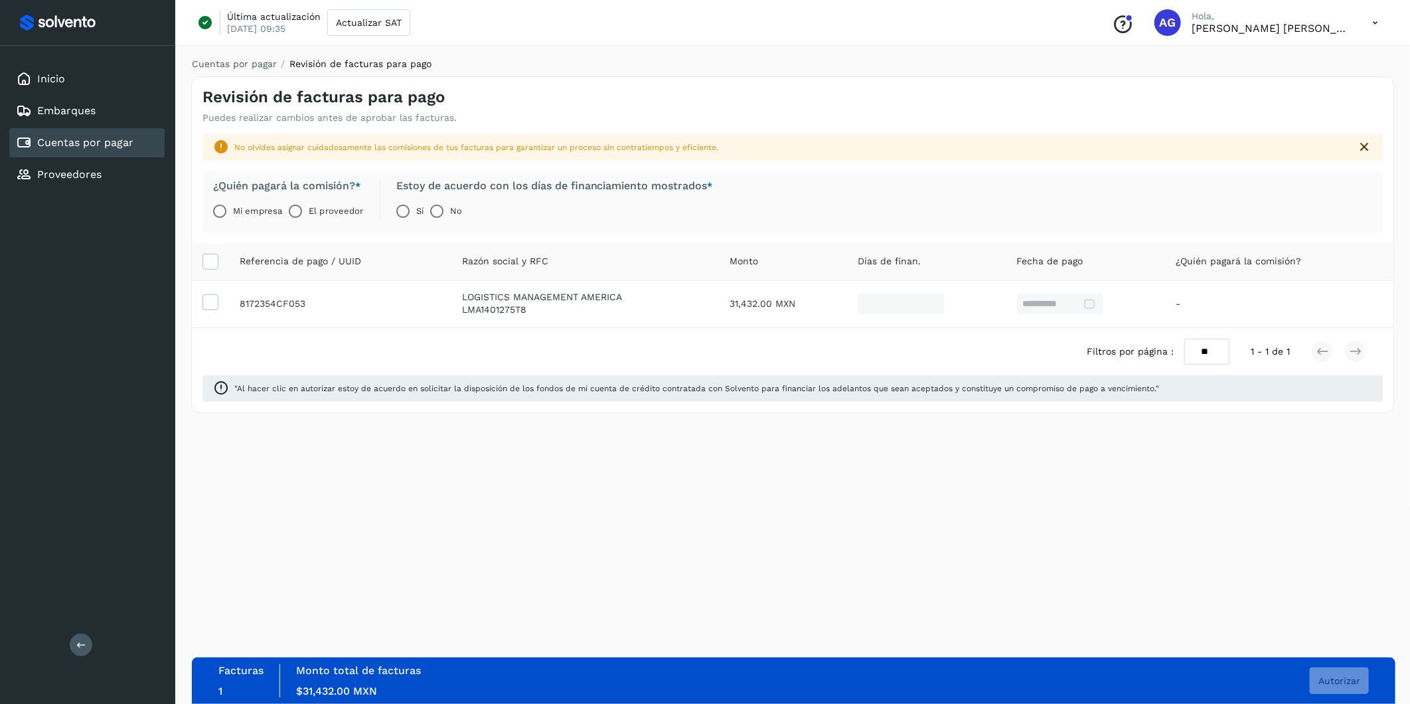
click at [233, 211] on label "Mi empresa" at bounding box center [257, 211] width 49 height 27
click at [1345, 681] on span "Autorizar" at bounding box center [1340, 680] width 42 height 9
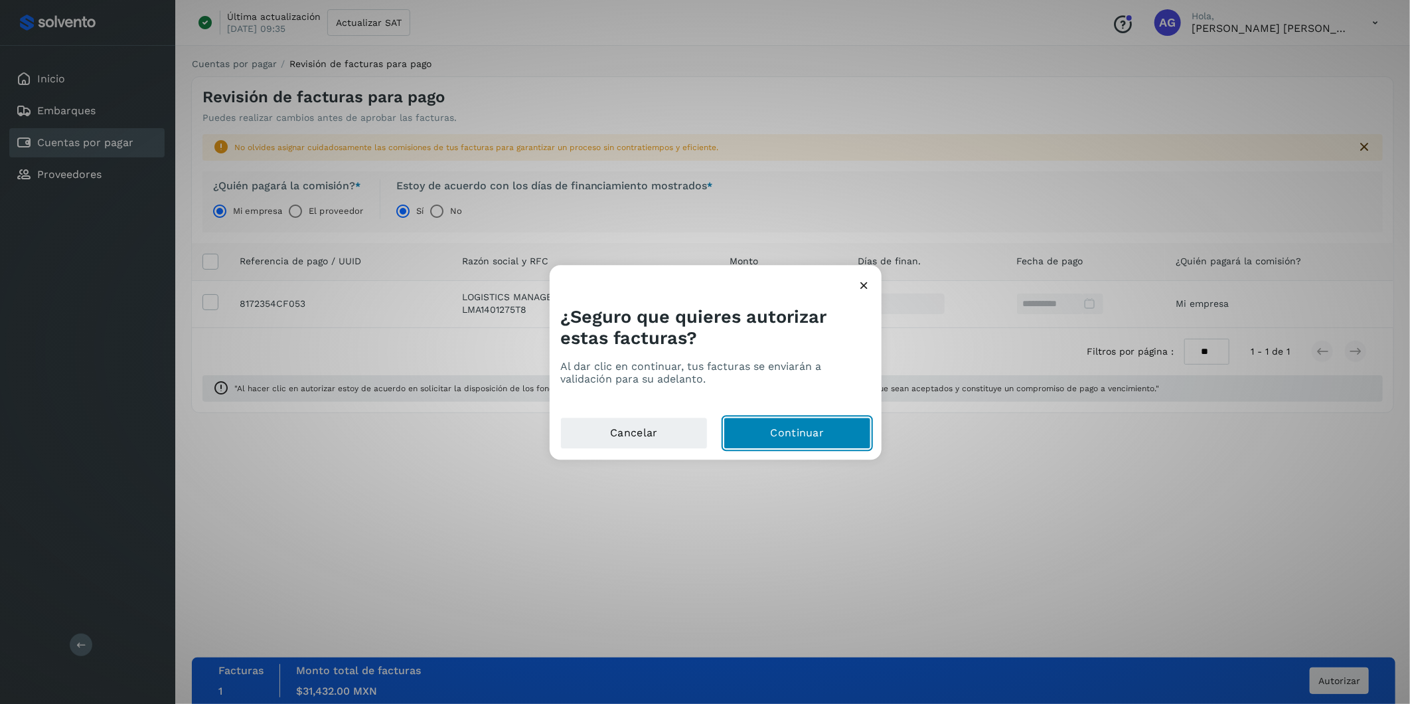
click at [809, 436] on button "Continuar" at bounding box center [797, 434] width 147 height 32
